Goal: Information Seeking & Learning: Learn about a topic

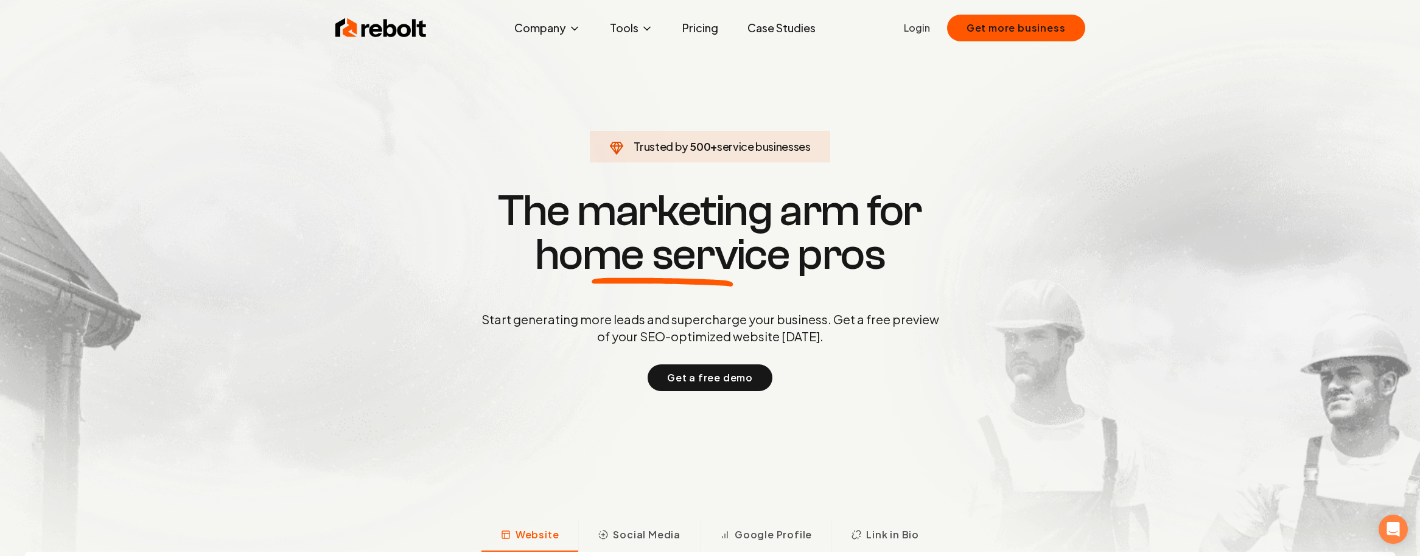
click at [687, 32] on link "Pricing" at bounding box center [700, 28] width 55 height 24
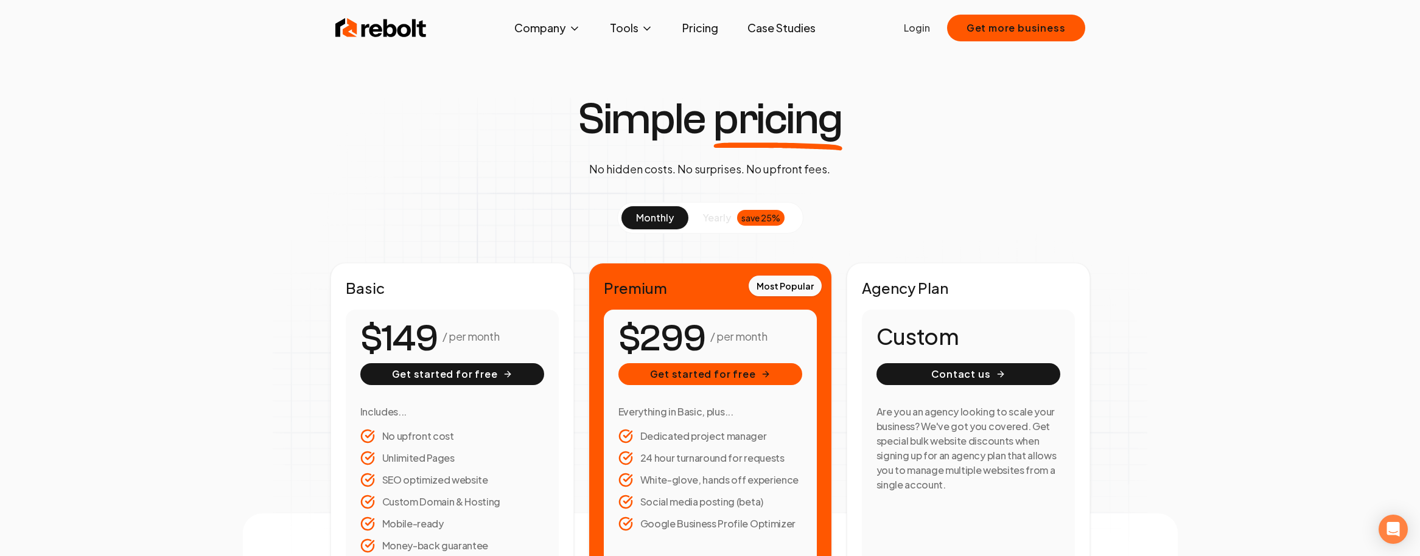
scroll to position [7, 0]
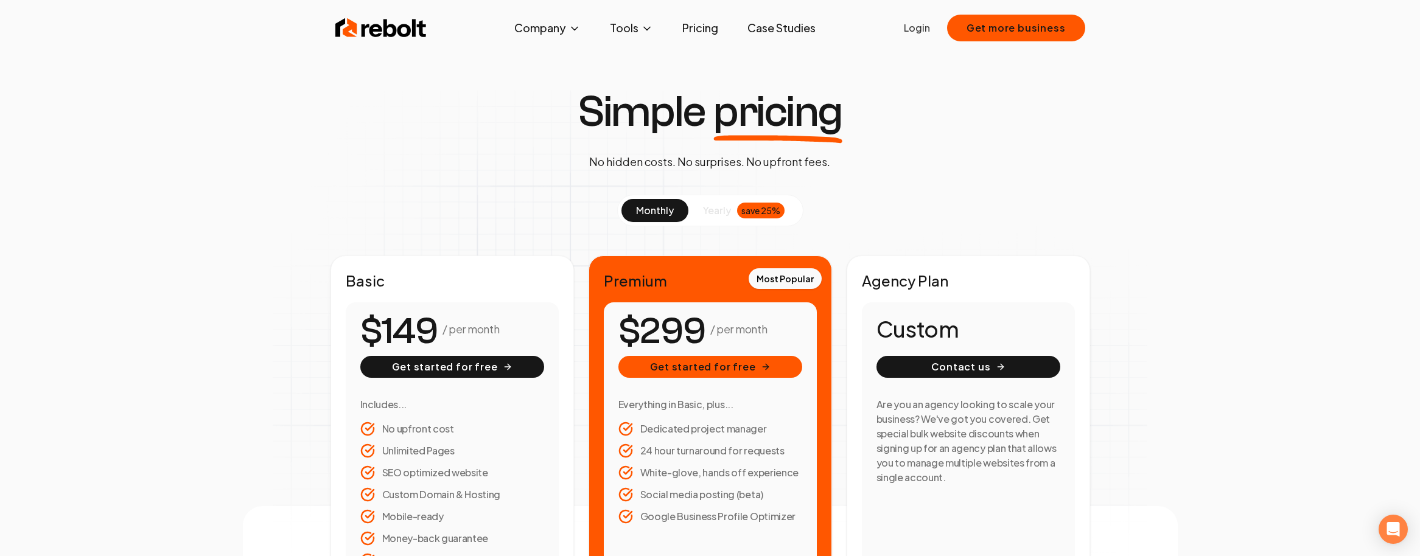
drag, startPoint x: 720, startPoint y: 204, endPoint x: 705, endPoint y: 208, distance: 15.1
click at [720, 205] on span "yearly" at bounding box center [717, 210] width 28 height 15
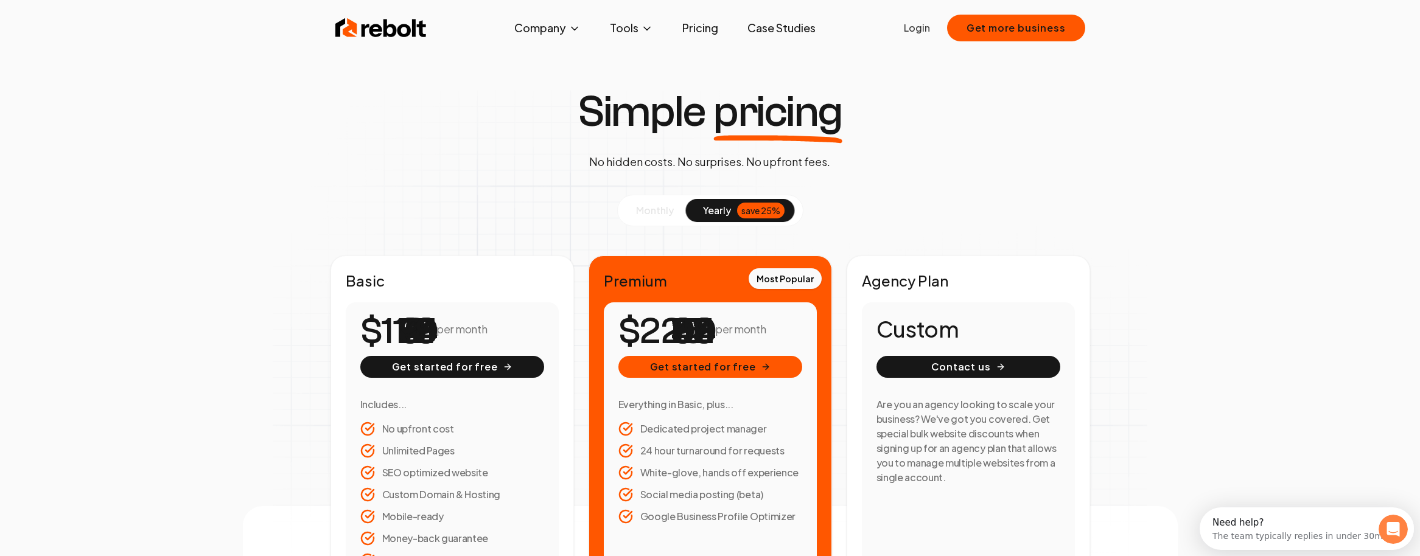
scroll to position [0, 0]
click at [667, 211] on span "monthly" at bounding box center [655, 210] width 38 height 13
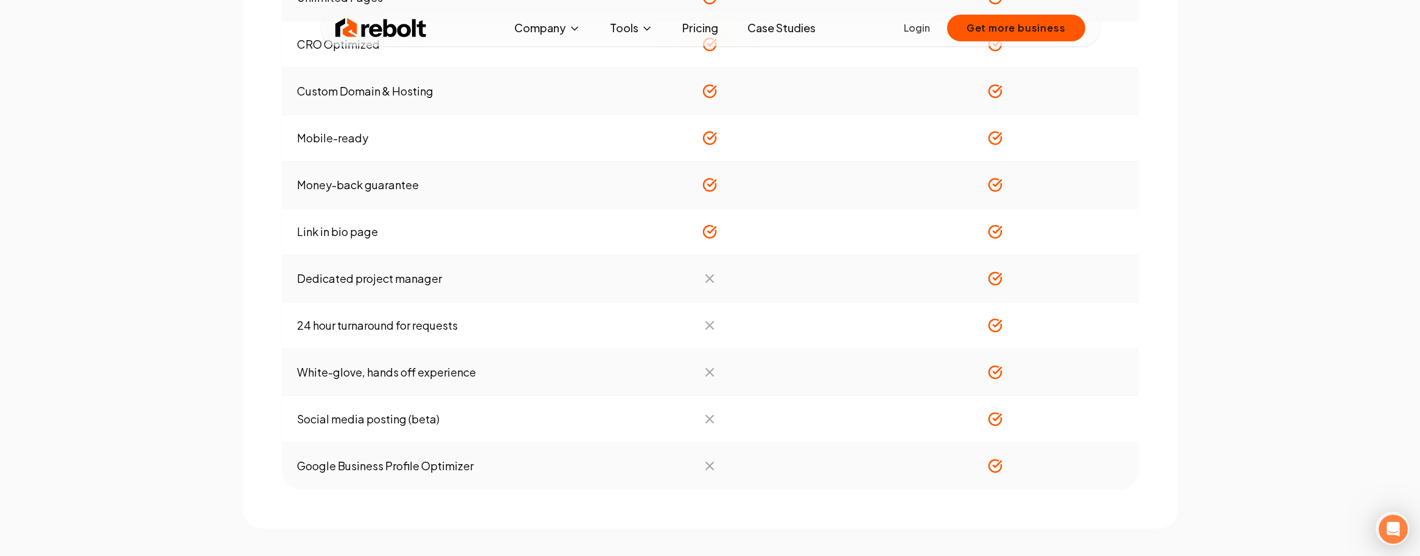
scroll to position [1438, 0]
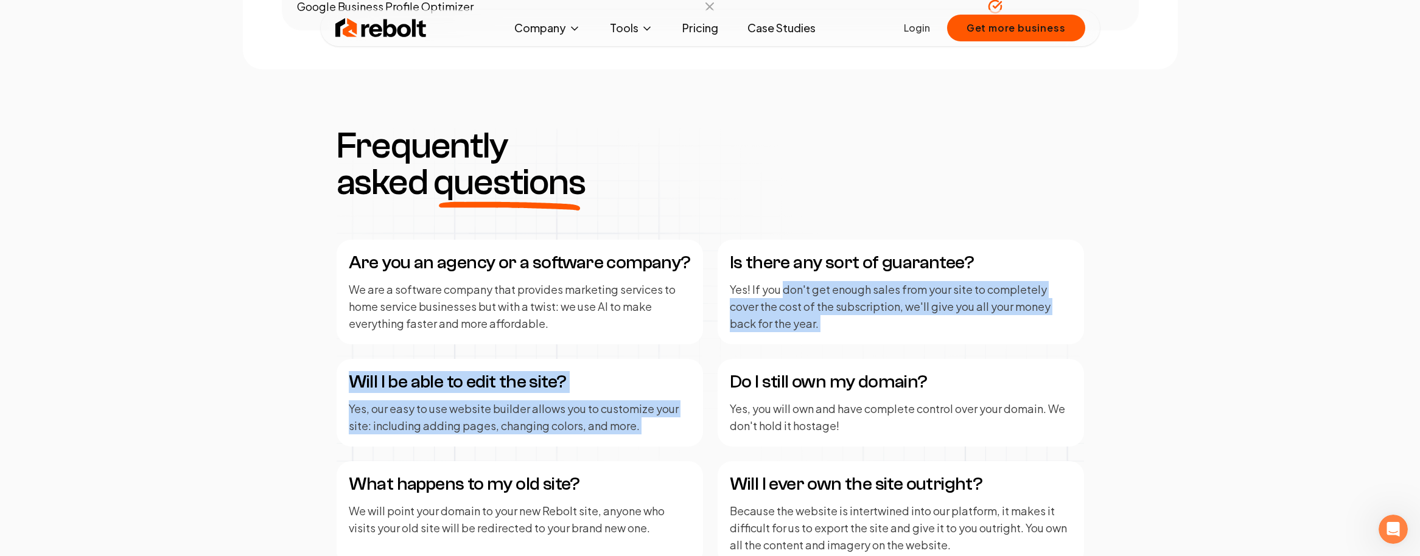
drag, startPoint x: 788, startPoint y: 291, endPoint x: 876, endPoint y: 354, distance: 107.8
click at [876, 354] on div "Are you an agency or a software company? We are a software company that provide…" at bounding box center [711, 463] width 748 height 446
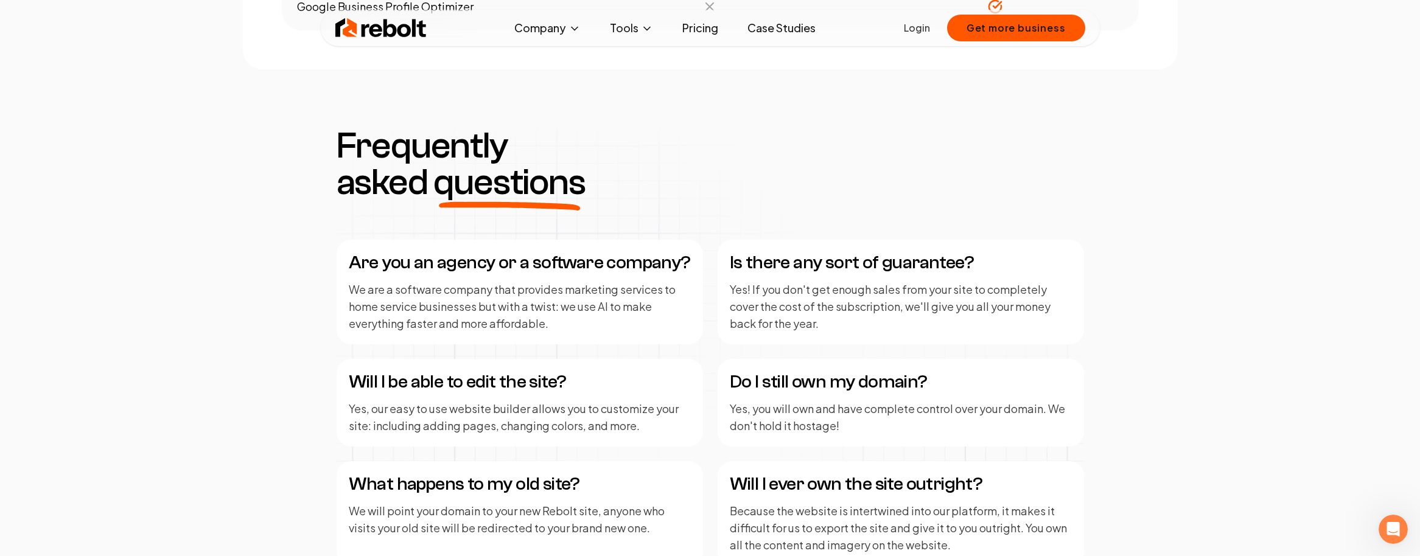
click at [877, 340] on div "Is there any sort of guarantee? Yes! If you don't get enough sales from your si…" at bounding box center [901, 292] width 366 height 105
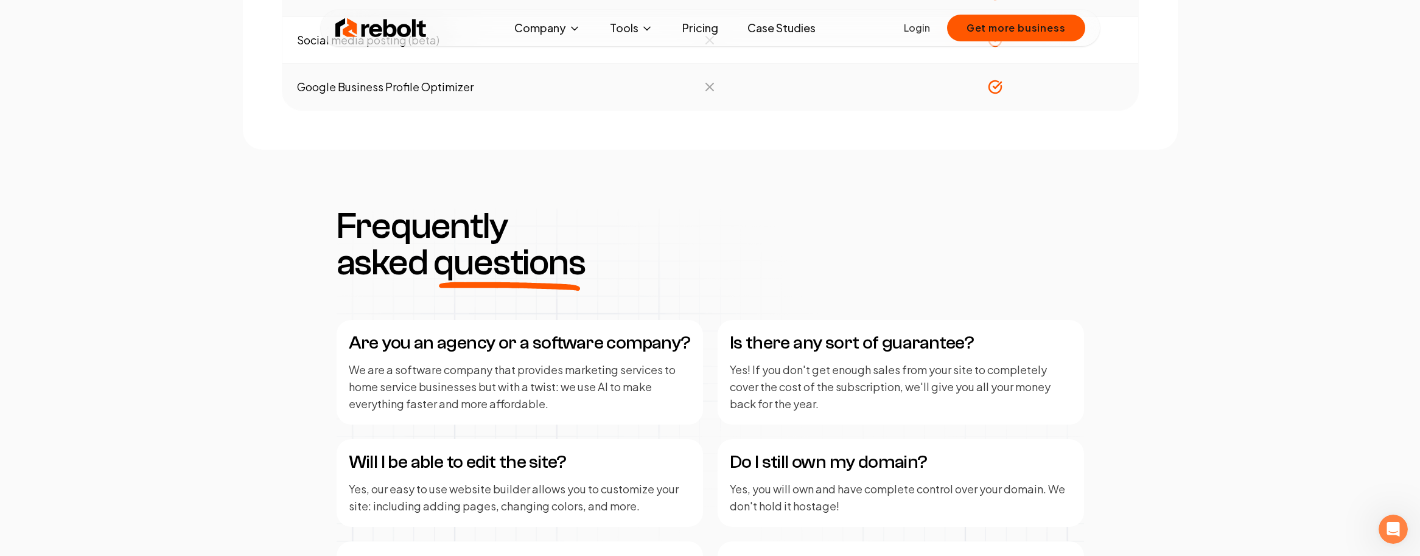
scroll to position [0, 0]
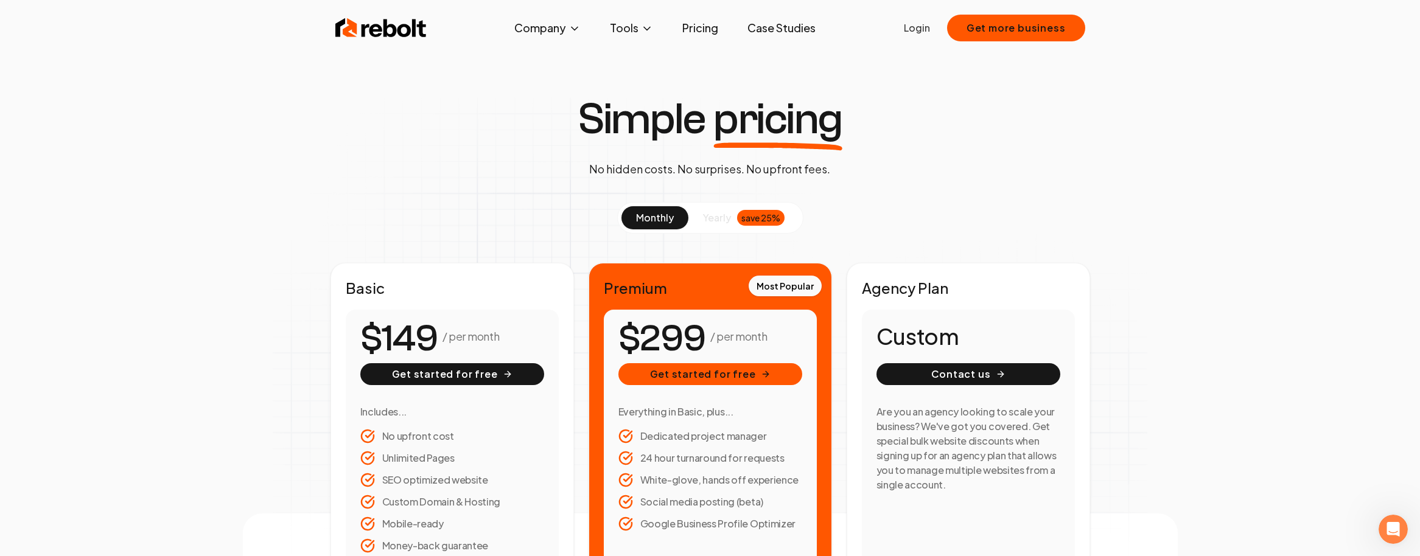
click at [782, 26] on link "Case Studies" at bounding box center [782, 28] width 88 height 24
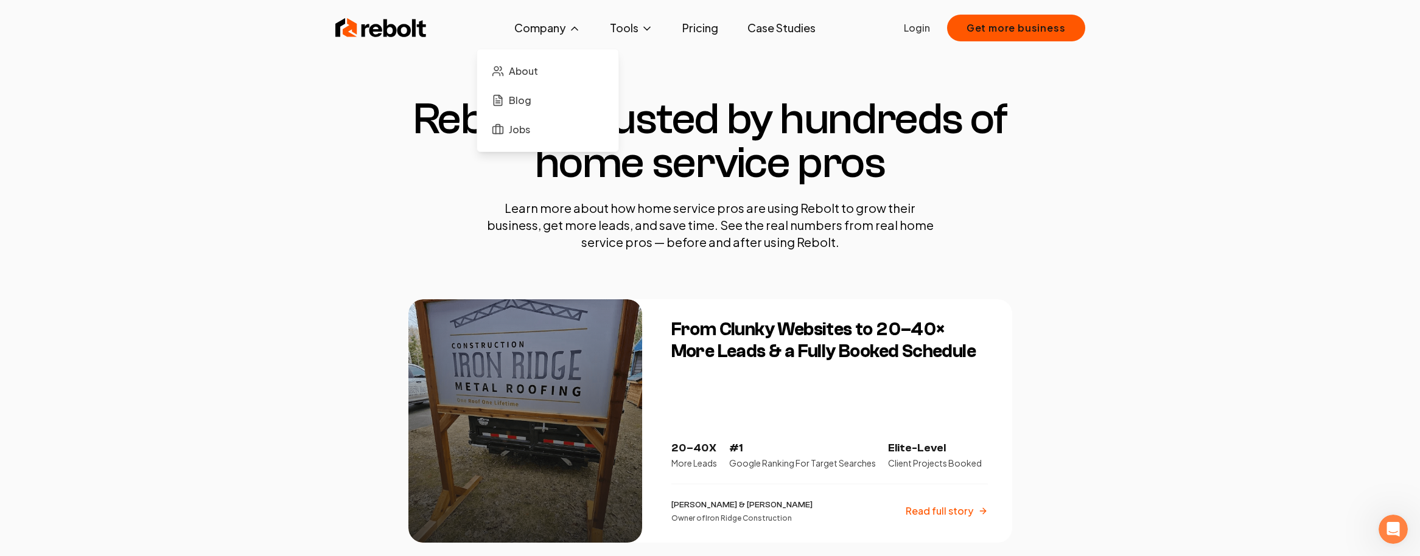
click at [530, 32] on button "Company" at bounding box center [548, 28] width 86 height 24
click at [391, 32] on img at bounding box center [380, 28] width 91 height 24
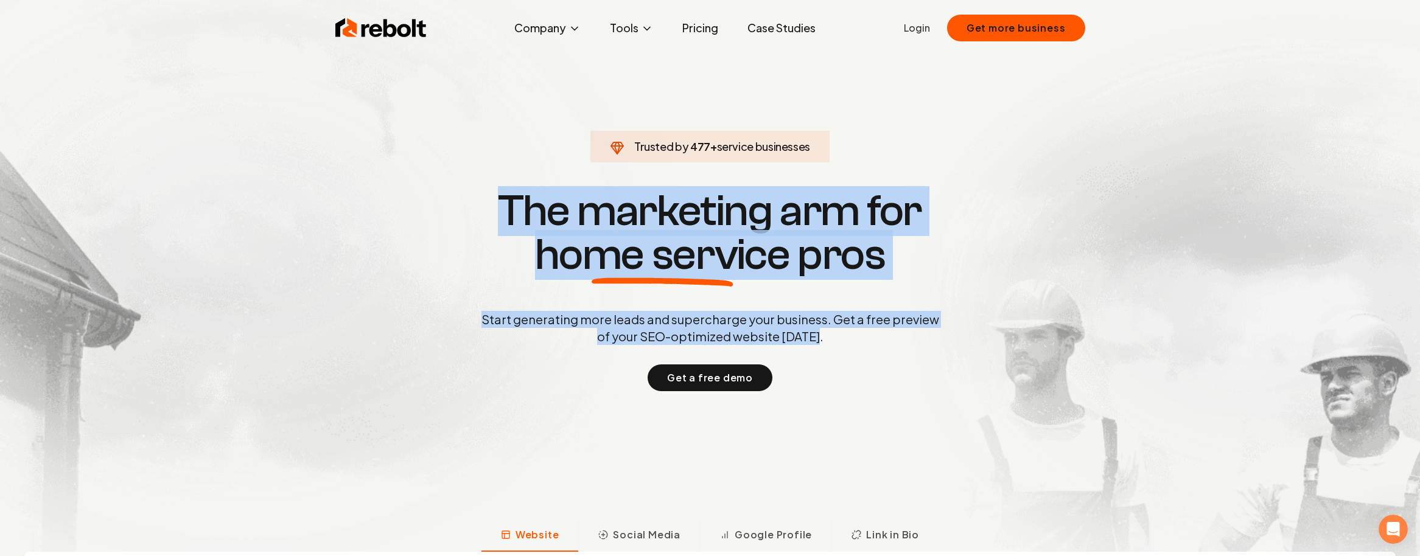
drag, startPoint x: 586, startPoint y: 213, endPoint x: 919, endPoint y: 334, distance: 354.7
click at [919, 334] on p "Start generating more leads and supercharge your business. Get a free preview o…" at bounding box center [710, 328] width 463 height 34
drag, startPoint x: 894, startPoint y: 331, endPoint x: 432, endPoint y: 140, distance: 499.2
click at [436, 143] on section "Trusted by 494 + service businesses The marketing arm for home service pros Sta…" at bounding box center [710, 289] width 604 height 501
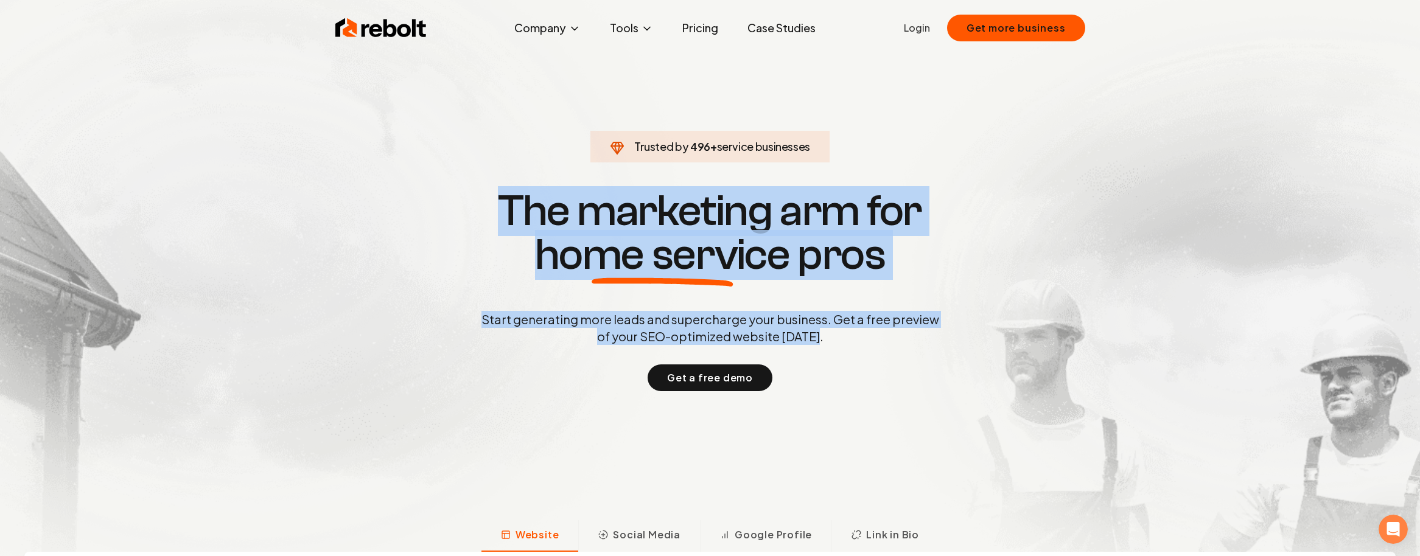
click at [429, 135] on section "Trusted by 496 + service businesses The marketing arm for home service pros Sta…" at bounding box center [710, 289] width 604 height 501
drag, startPoint x: 563, startPoint y: 139, endPoint x: 934, endPoint y: 342, distance: 423.4
click at [935, 342] on section "Trusted by 499 + service businesses The marketing arm for home service pros Sta…" at bounding box center [710, 289] width 604 height 501
click at [906, 345] on div "Start generating more leads and supercharge your business. Get a free preview o…" at bounding box center [710, 351] width 463 height 80
drag, startPoint x: 865, startPoint y: 332, endPoint x: 540, endPoint y: 147, distance: 374.4
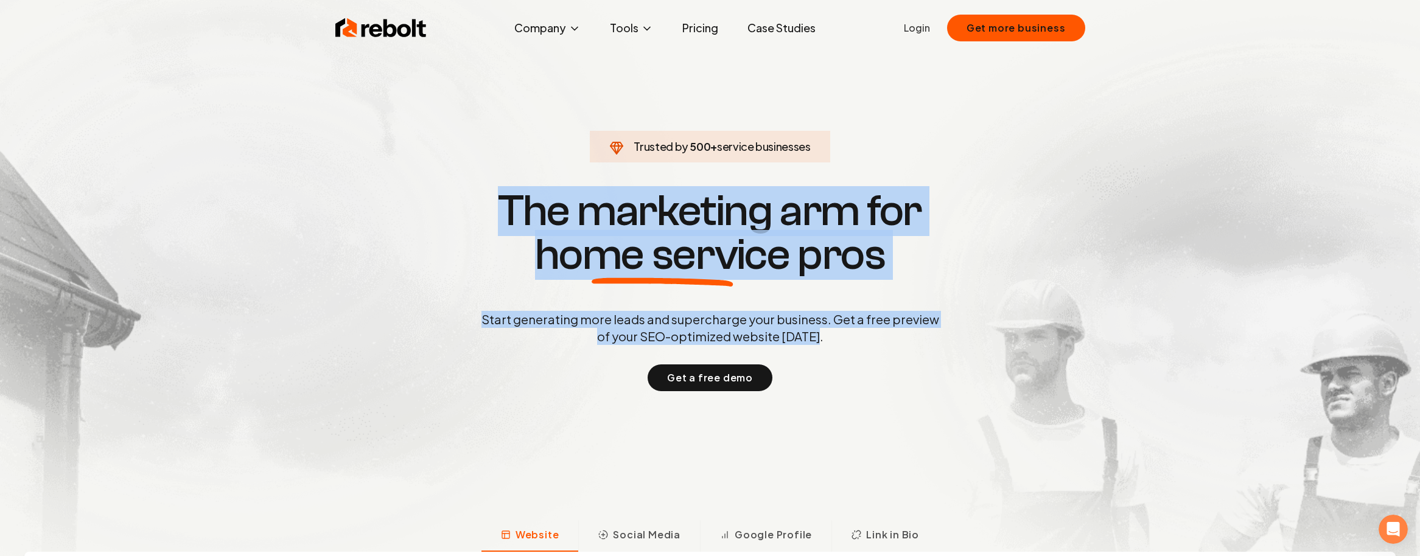
click at [540, 148] on section "Trusted by 500 + service businesses The marketing arm for home service pros Sta…" at bounding box center [710, 289] width 604 height 501
click at [540, 145] on section "Trusted by 500 + service businesses The marketing arm for home service pros Sta…" at bounding box center [710, 289] width 604 height 501
drag, startPoint x: 491, startPoint y: 200, endPoint x: 920, endPoint y: 340, distance: 452.0
click at [920, 340] on div "Trusted by 500 + service businesses The marketing arm for home service pros Sta…" at bounding box center [710, 289] width 604 height 205
click at [920, 340] on p "Start generating more leads and supercharge your business. Get a free preview o…" at bounding box center [710, 328] width 463 height 34
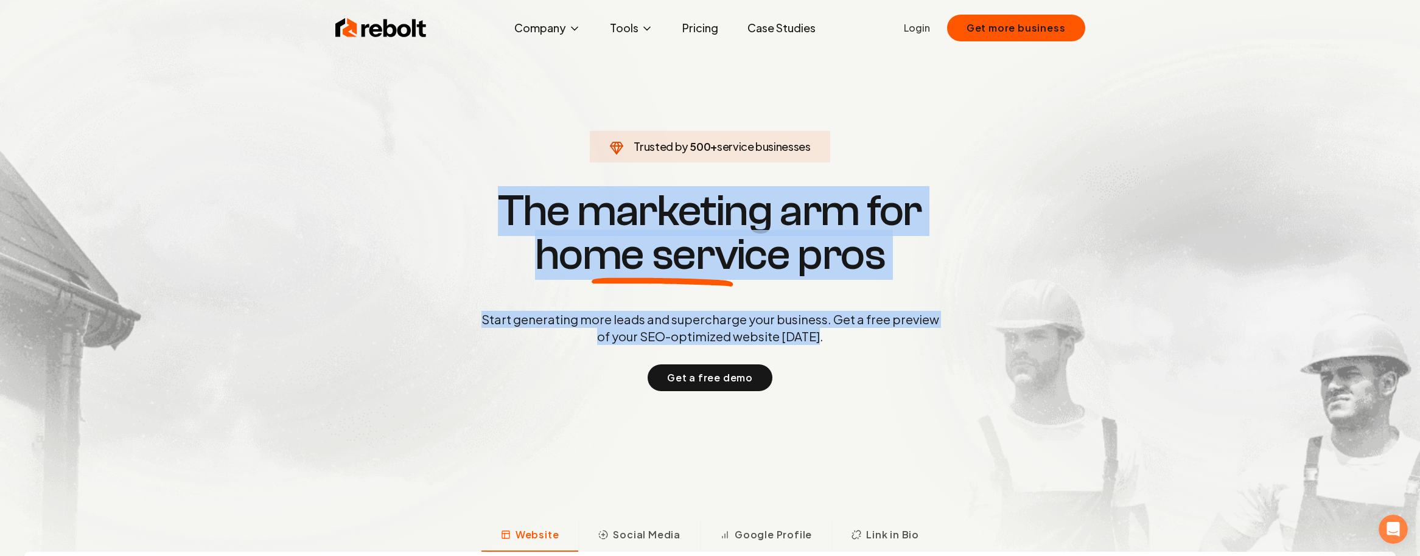
drag, startPoint x: 831, startPoint y: 333, endPoint x: 454, endPoint y: 152, distance: 418.2
click at [454, 152] on section "Trusted by 500 + service businesses The marketing arm for home service pros Sta…" at bounding box center [710, 289] width 604 height 501
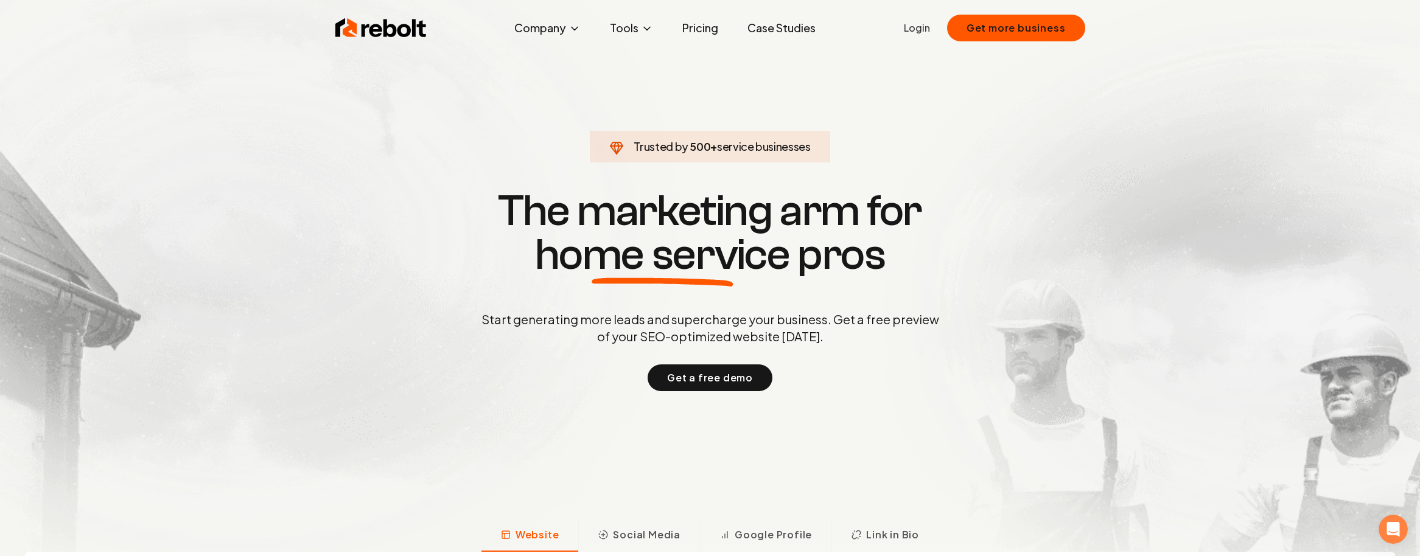
scroll to position [82, 0]
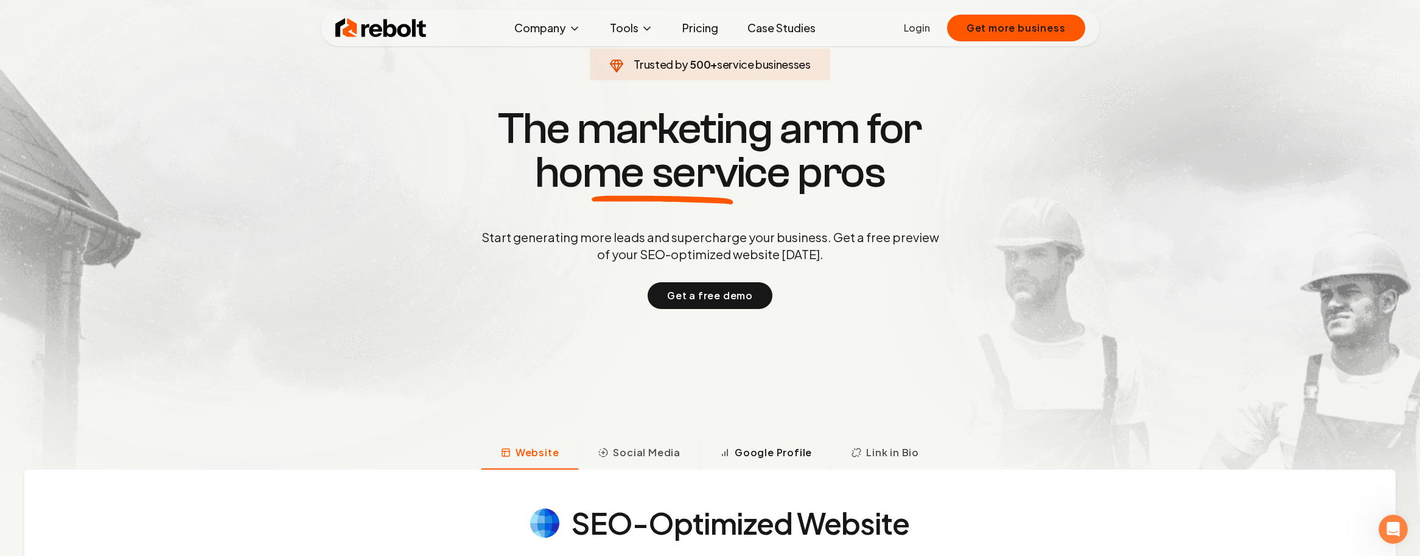
click at [790, 457] on span "Google Profile" at bounding box center [773, 453] width 77 height 15
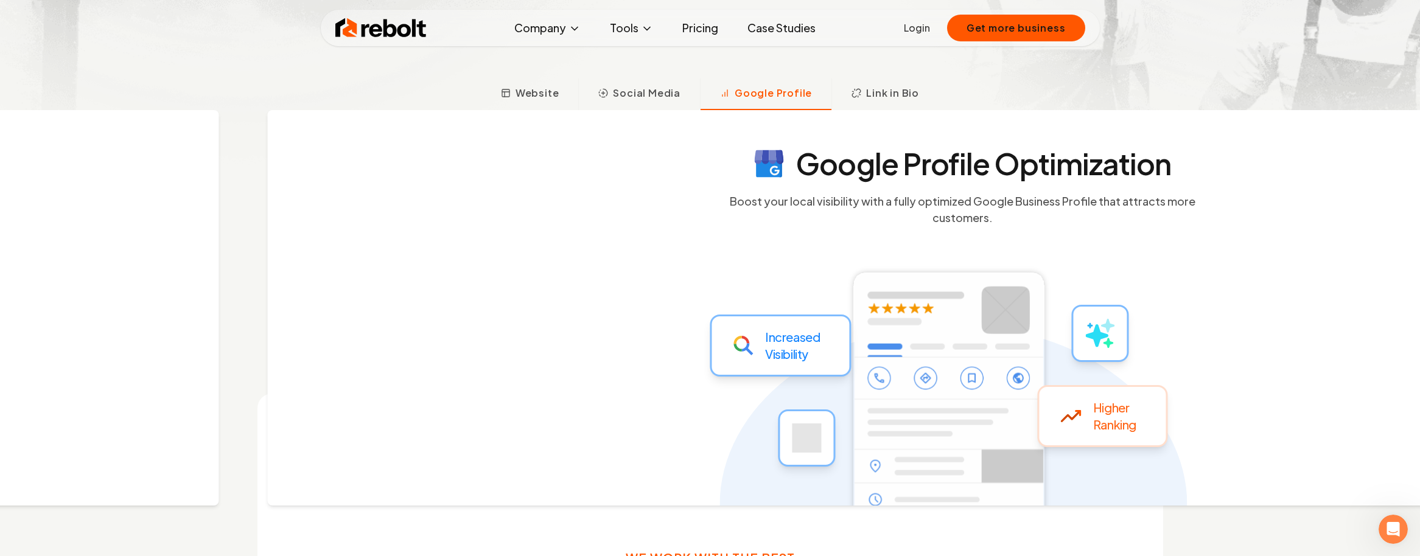
scroll to position [461, 0]
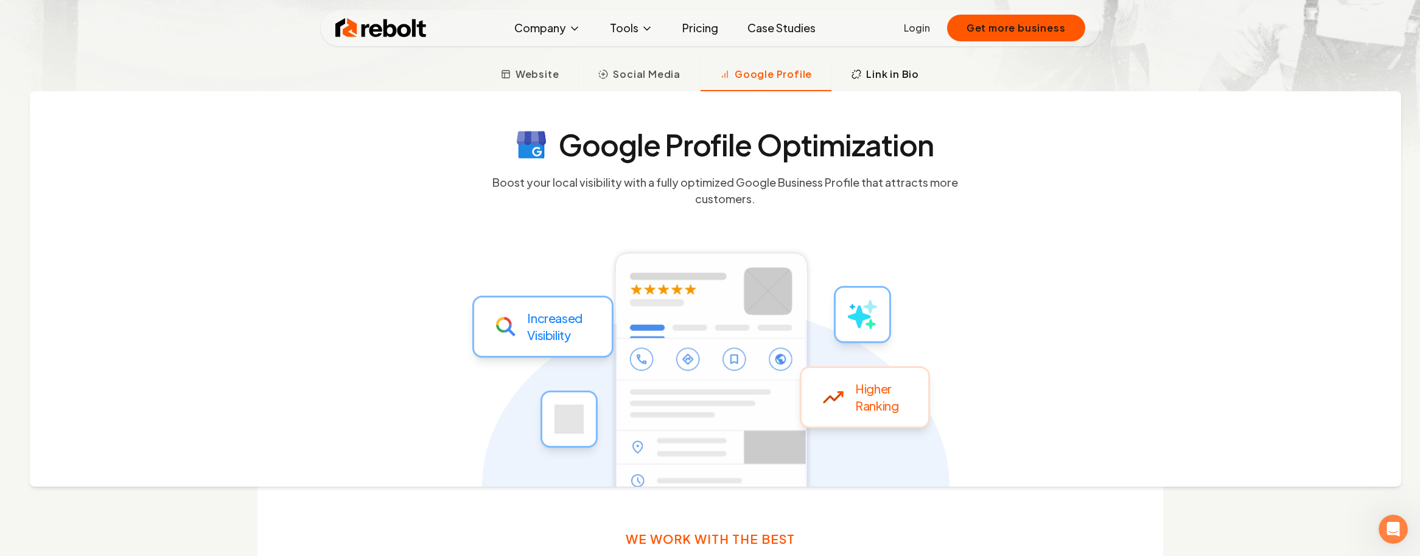
click at [889, 80] on span "Link in Bio" at bounding box center [892, 74] width 53 height 15
